Goal: Download file/media

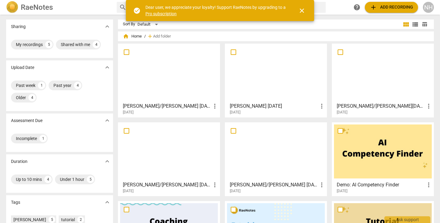
click at [152, 68] on div at bounding box center [169, 73] width 98 height 54
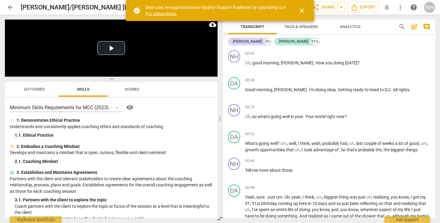
click at [300, 12] on span "close" at bounding box center [301, 10] width 7 height 7
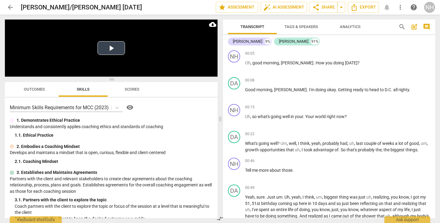
click at [111, 49] on button "Play Video" at bounding box center [110, 48] width 27 height 14
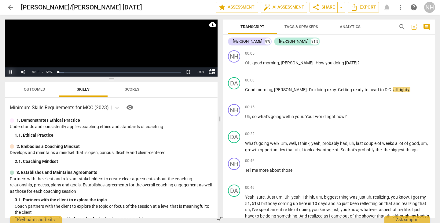
click at [10, 72] on button "Pause" at bounding box center [11, 71] width 12 height 9
click at [213, 24] on span "cloud_download" at bounding box center [212, 24] width 7 height 7
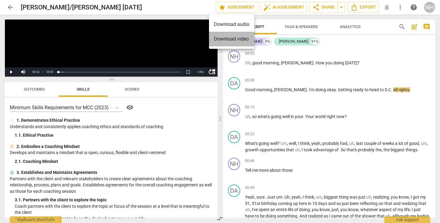
click at [226, 38] on li "Download video" at bounding box center [231, 39] width 45 height 15
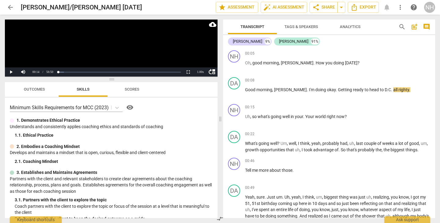
click at [210, 25] on span "cloud_download" at bounding box center [212, 24] width 7 height 7
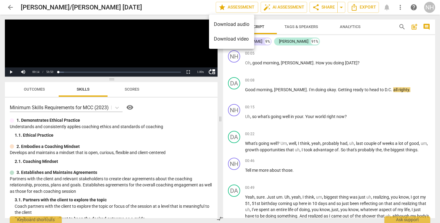
click at [217, 27] on li "Download audio" at bounding box center [231, 24] width 45 height 15
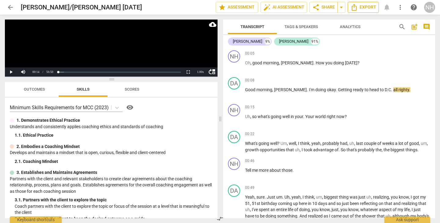
click at [367, 11] on span "Export" at bounding box center [363, 7] width 26 height 7
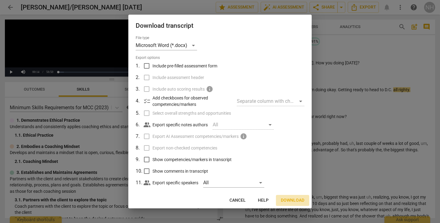
click at [293, 201] on span "Download" at bounding box center [293, 201] width 24 height 6
